Goal: Task Accomplishment & Management: Manage account settings

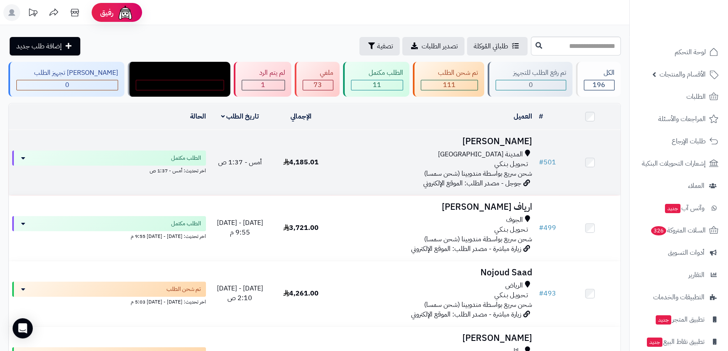
click at [479, 140] on h3 "[PERSON_NAME]" at bounding box center [433, 142] width 197 height 10
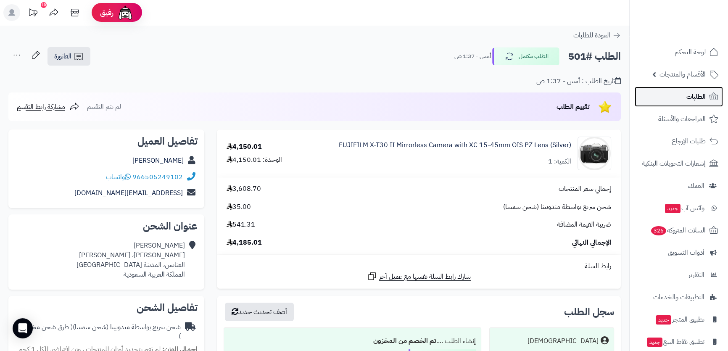
click at [696, 100] on span "الطلبات" at bounding box center [696, 97] width 19 height 12
